Goal: Information Seeking & Learning: Learn about a topic

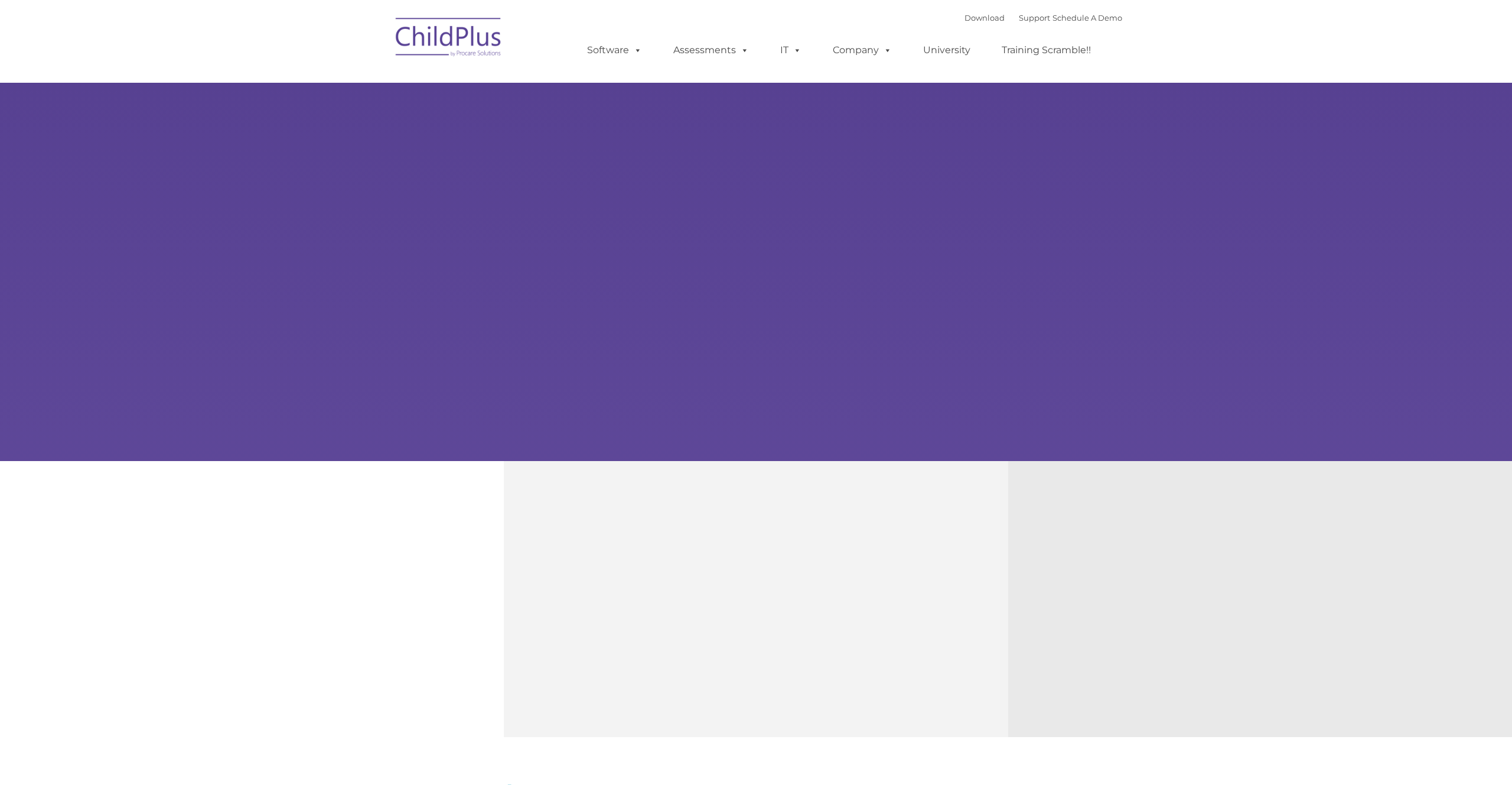
type input ""
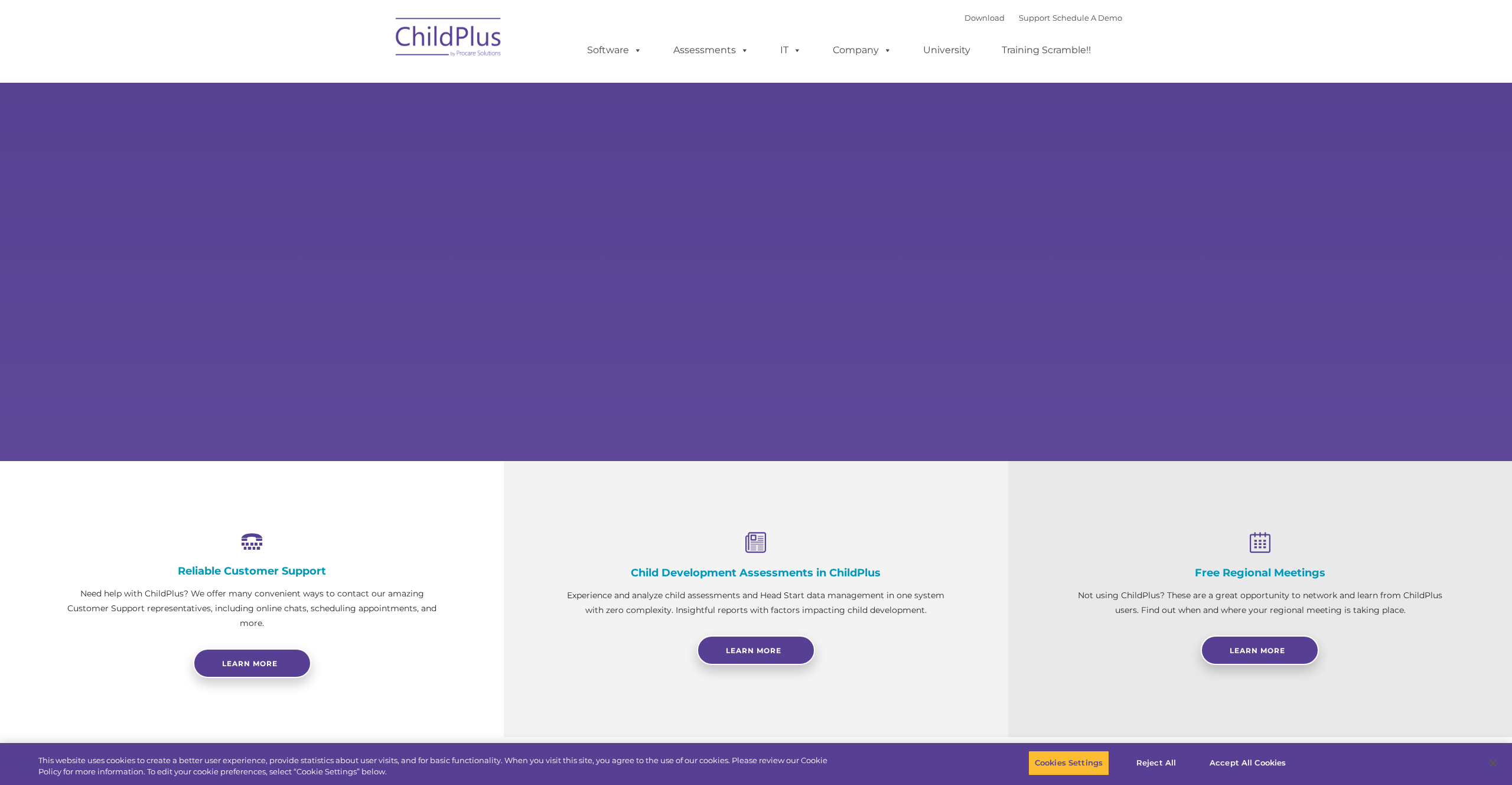
select select "MEDIUM"
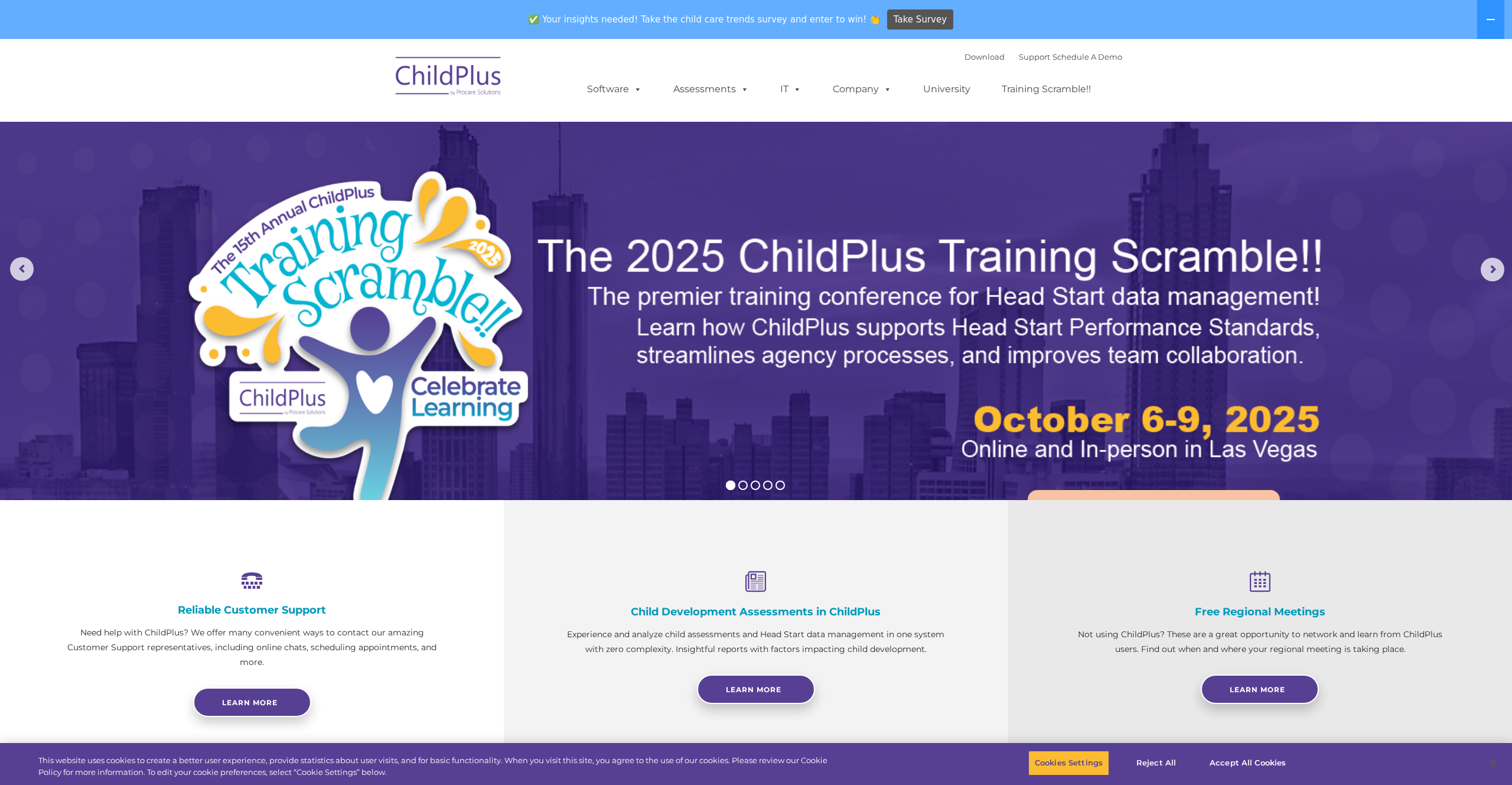
click at [407, 557] on div "Reliable Customer Support Need help with ChildPlus? We offer many convenient wa…" at bounding box center [252, 638] width 504 height 276
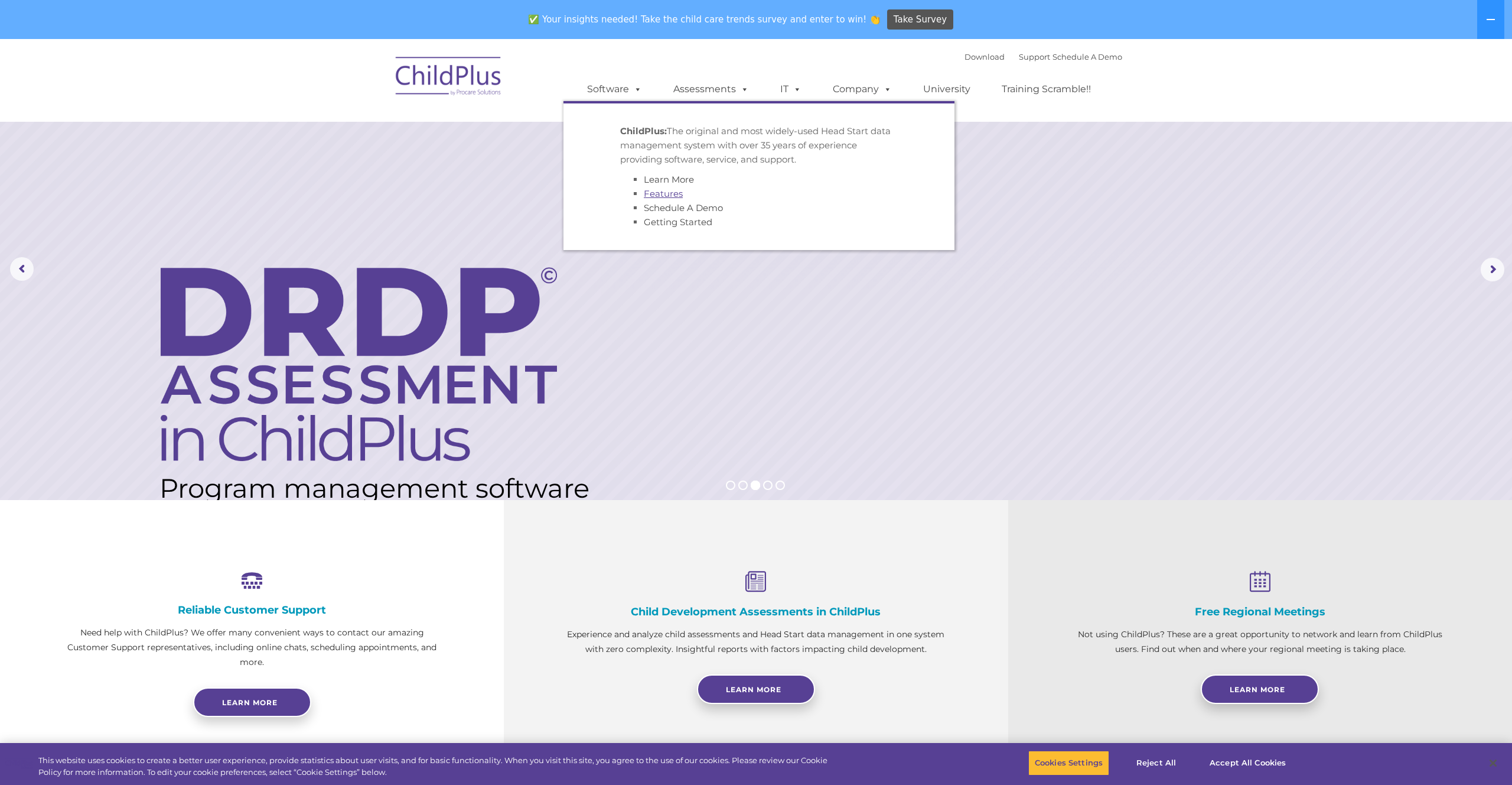
click at [668, 194] on link "Features" at bounding box center [663, 194] width 39 height 11
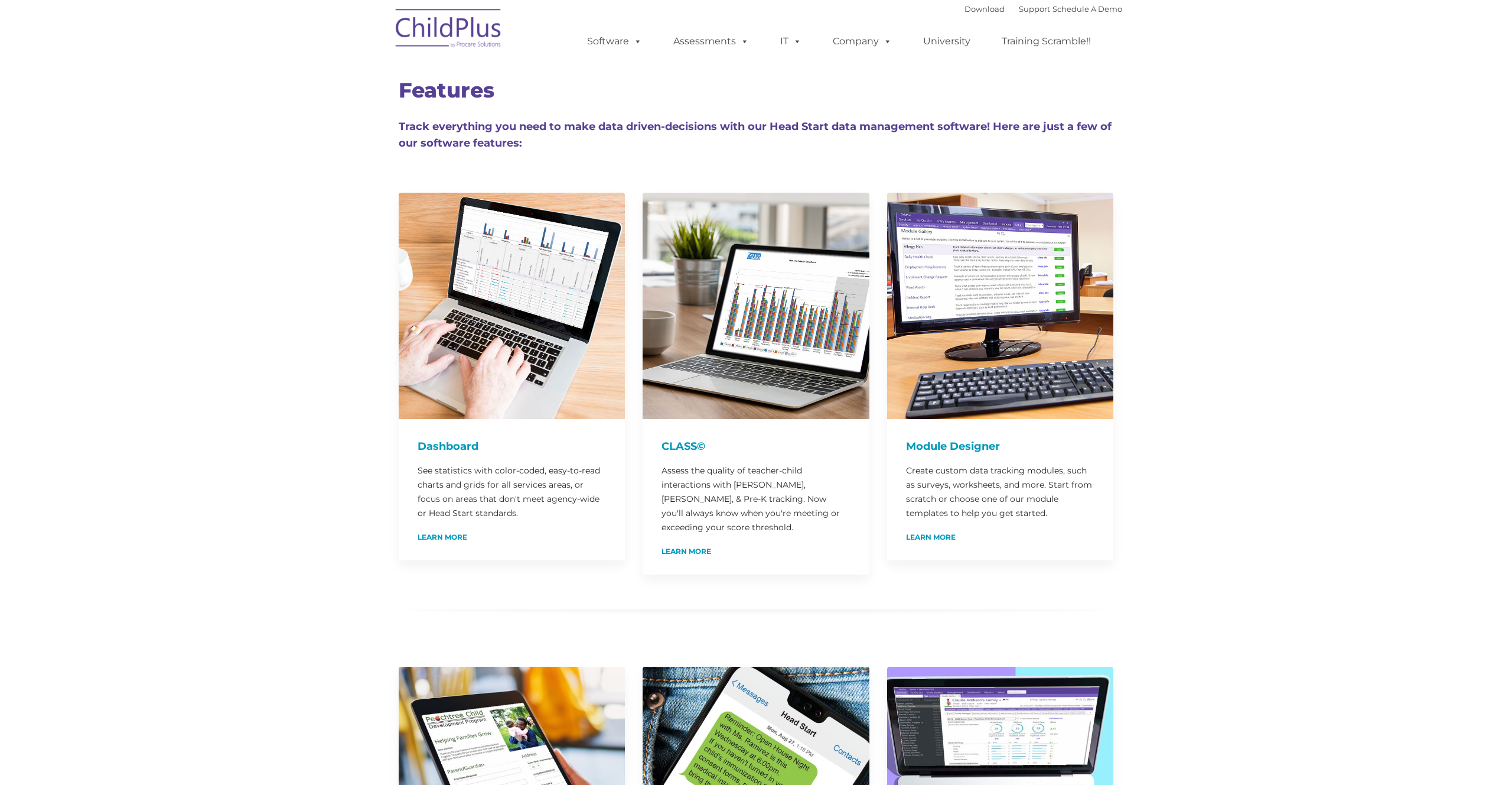
type input ""
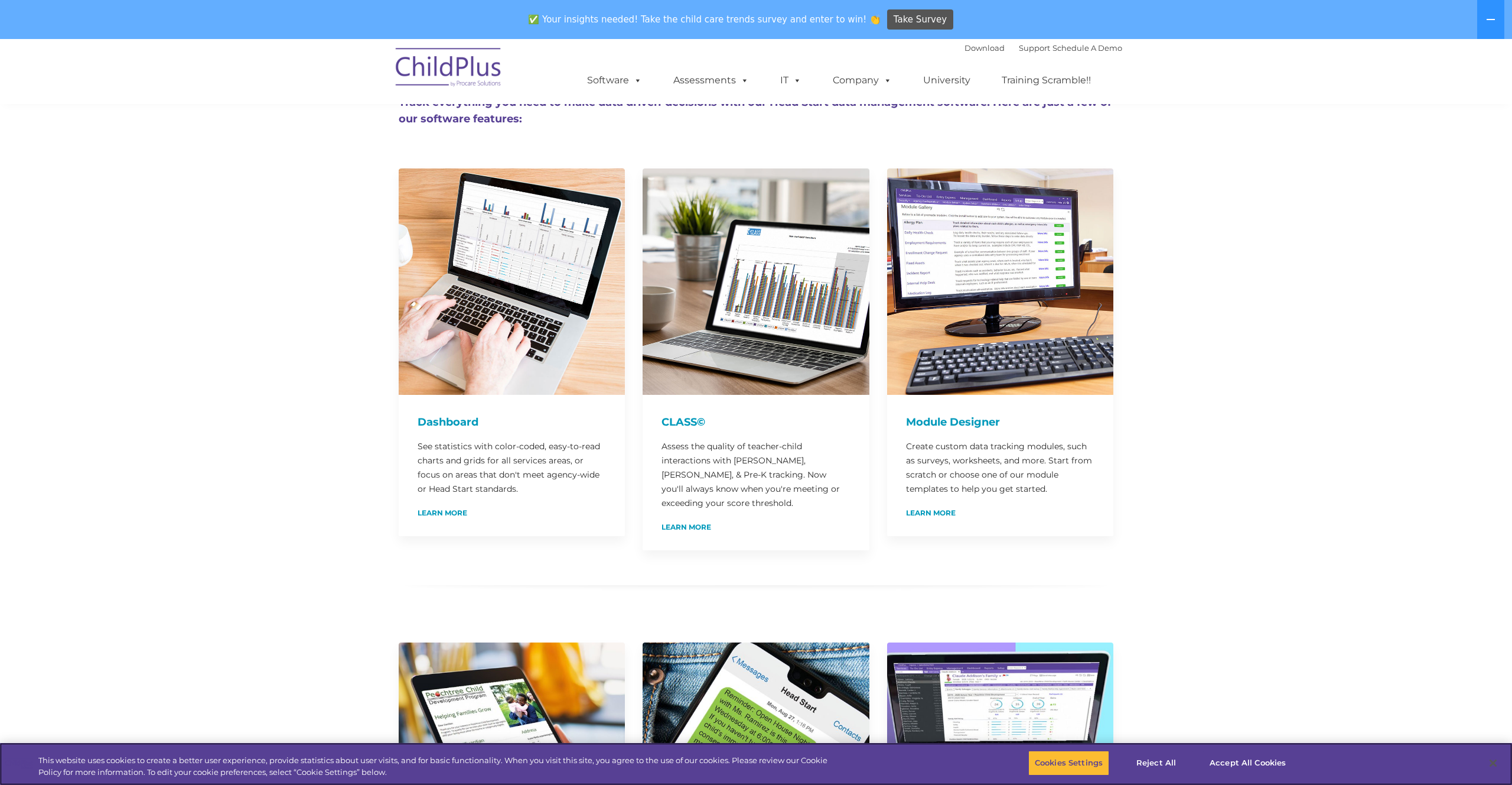
scroll to position [62, 0]
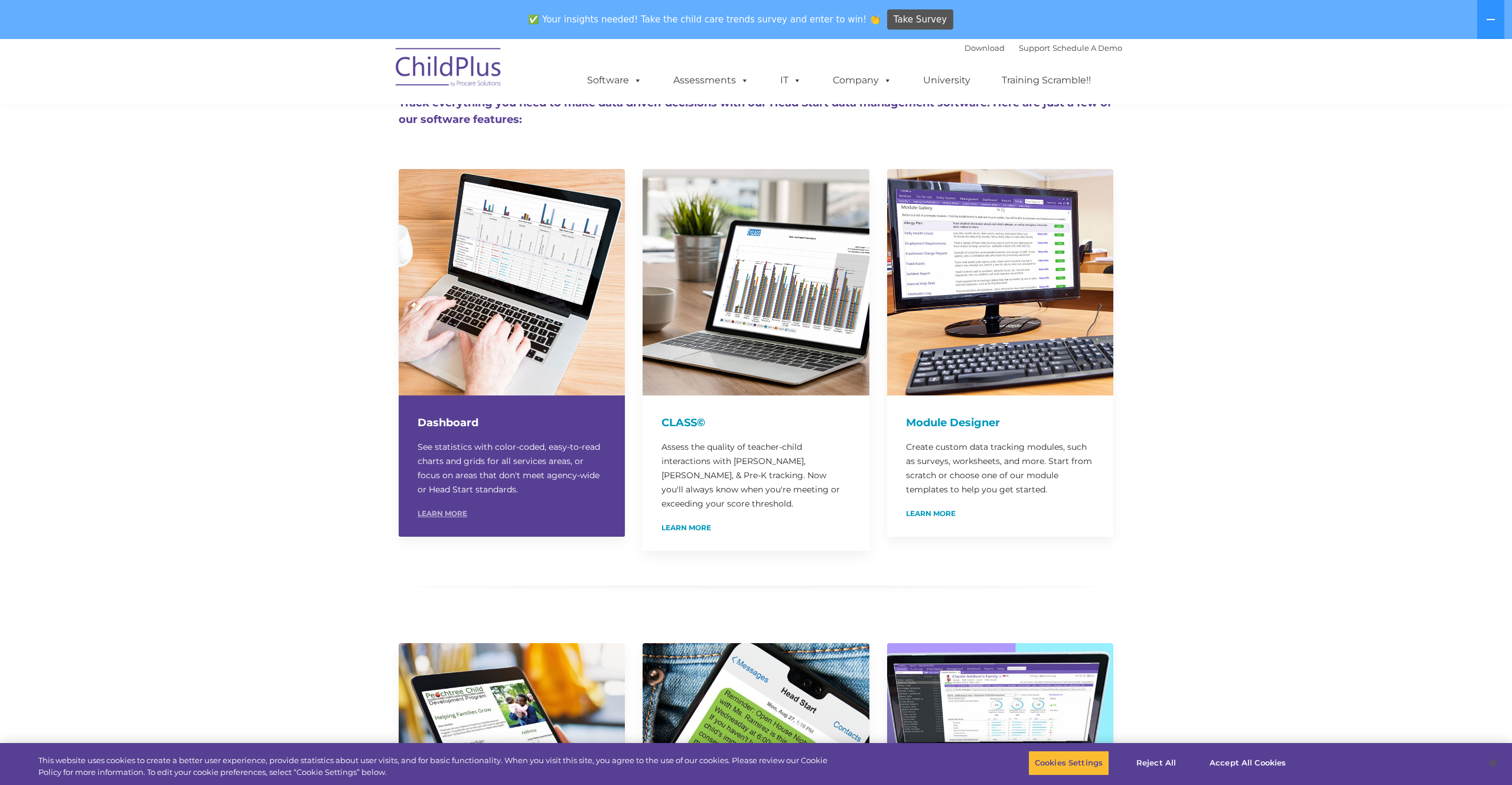
click at [438, 513] on link "Learn More" at bounding box center [442, 513] width 50 height 7
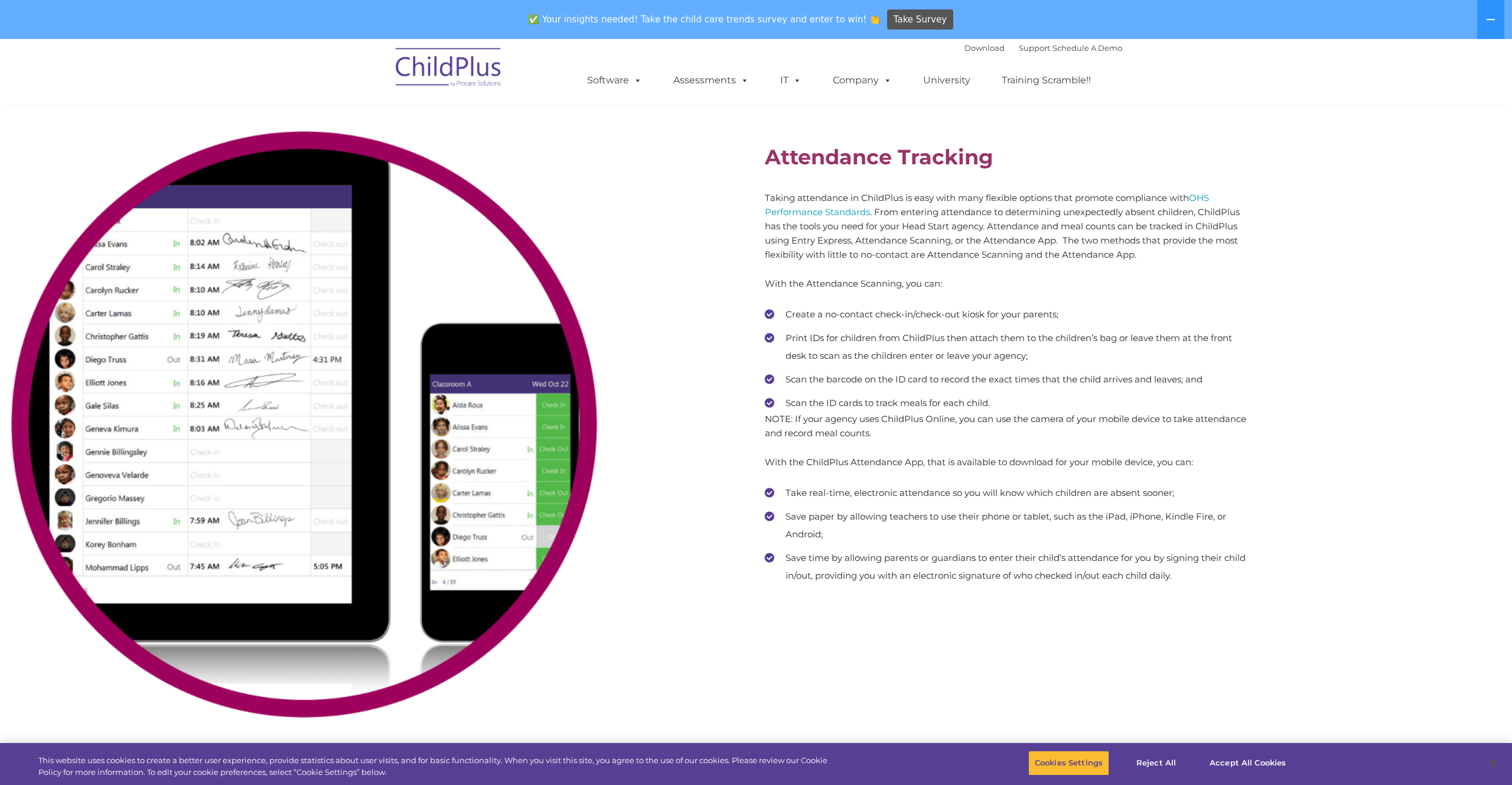
scroll to position [7527, 0]
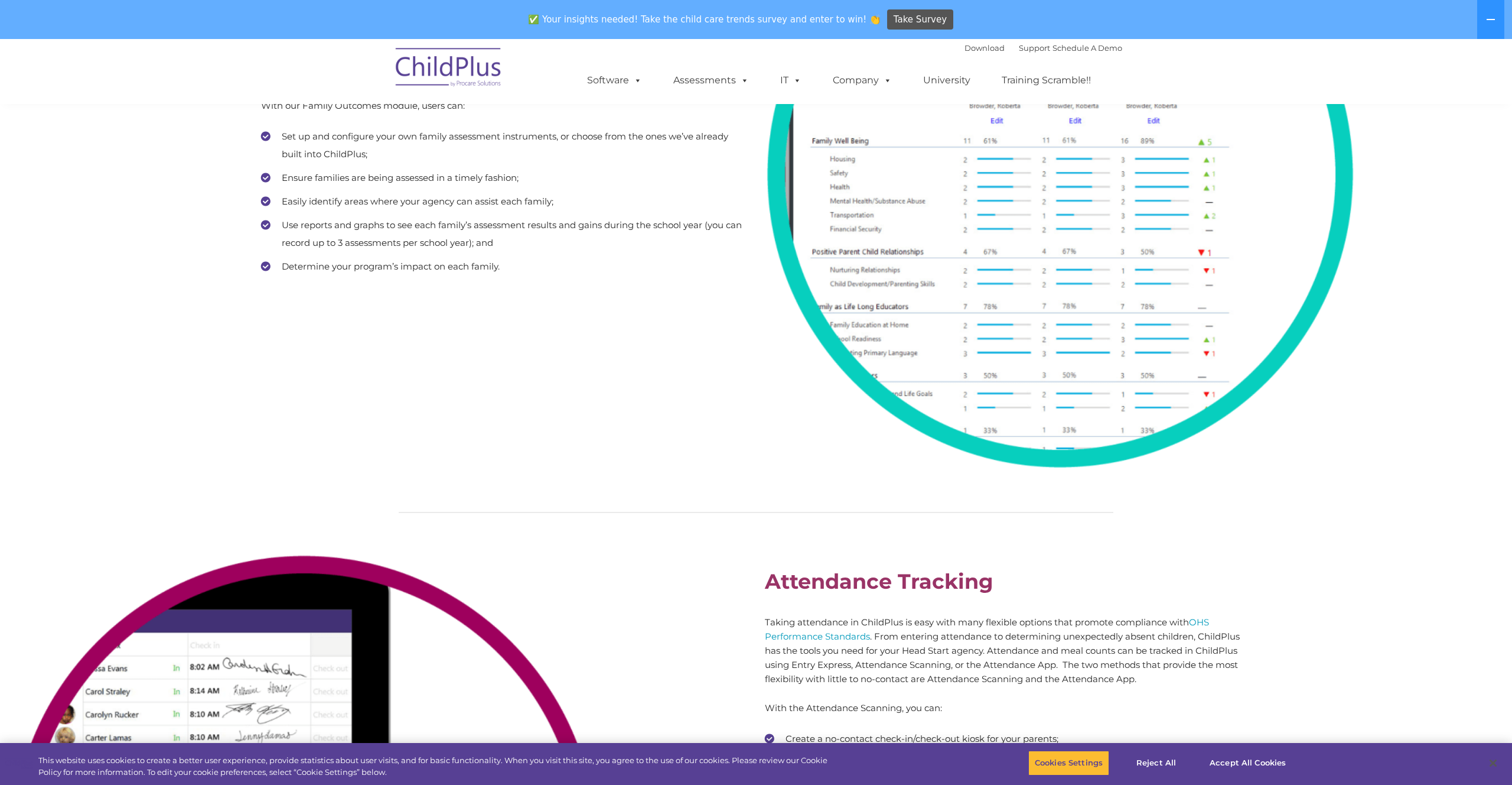
scroll to position [62, 0]
